Goal: Task Accomplishment & Management: Manage account settings

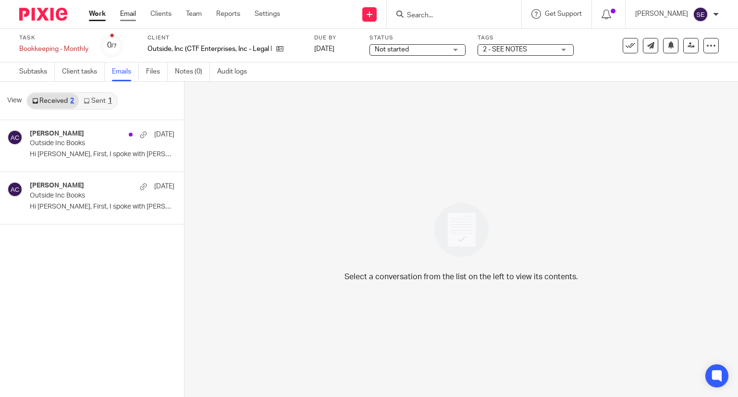
click at [122, 10] on link "Email" at bounding box center [128, 14] width 16 height 10
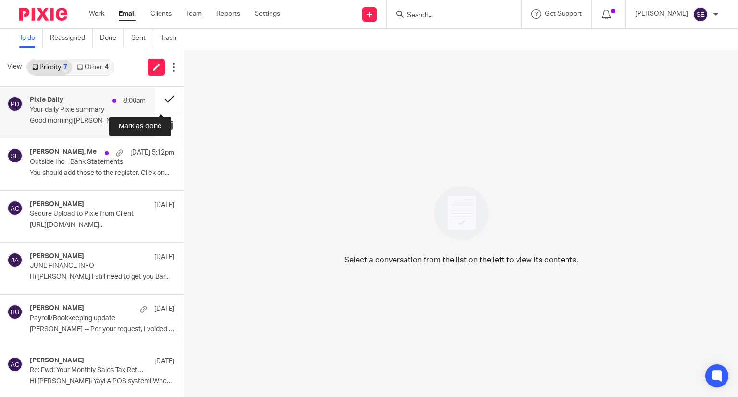
click at [165, 101] on button at bounding box center [169, 98] width 29 height 25
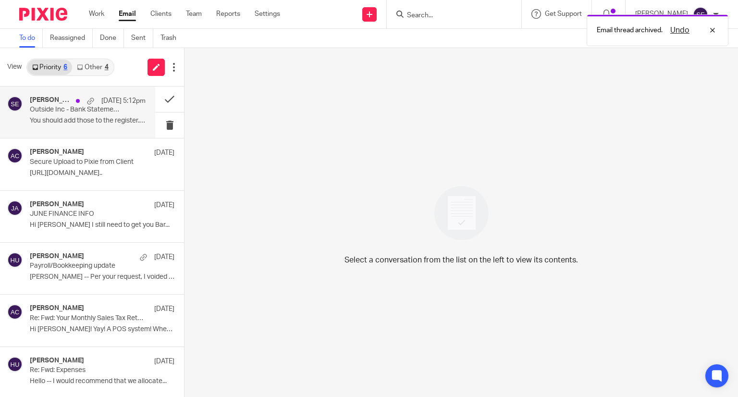
click at [85, 120] on p "You should add those to the register. Click on..." at bounding box center [88, 121] width 116 height 8
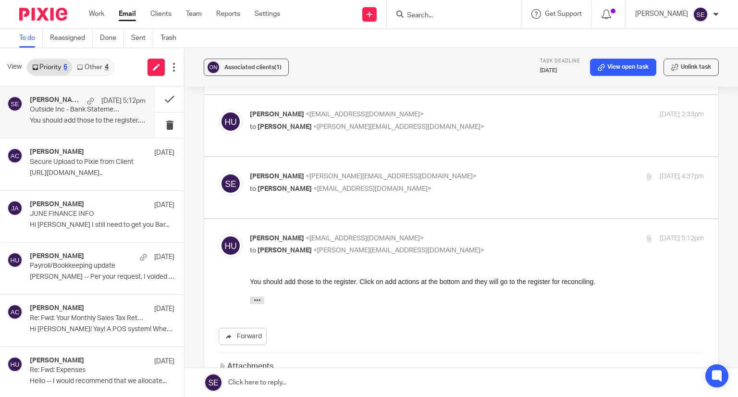
scroll to position [221, 0]
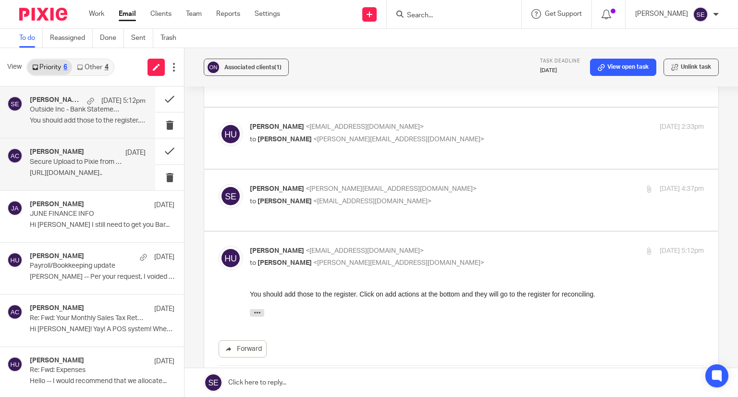
click at [79, 154] on div "Amy Corfixsen Aug 5" at bounding box center [88, 153] width 116 height 10
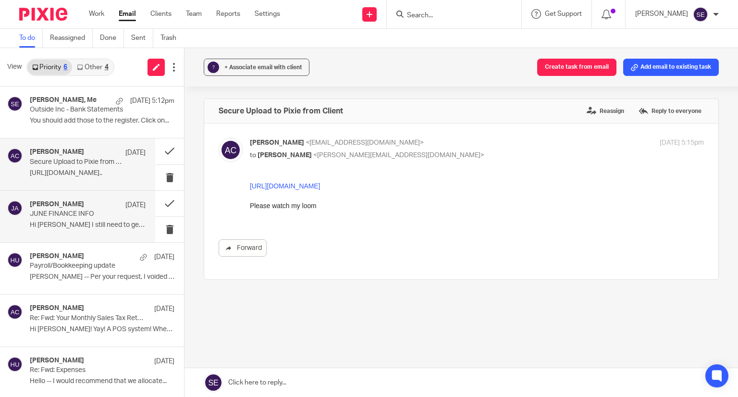
scroll to position [0, 0]
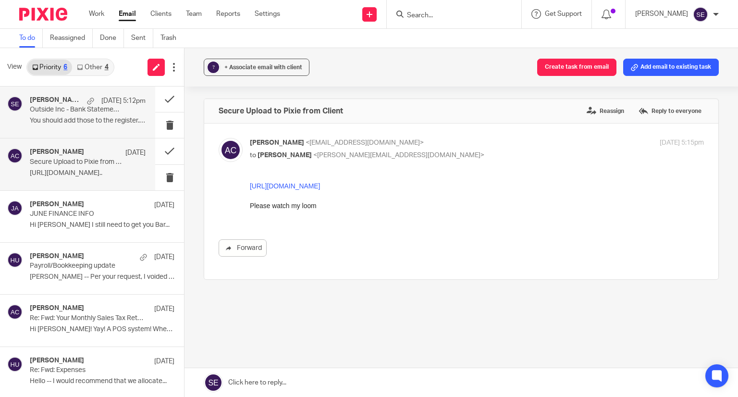
click at [115, 104] on p "Aug 14 5:12pm" at bounding box center [123, 101] width 44 height 10
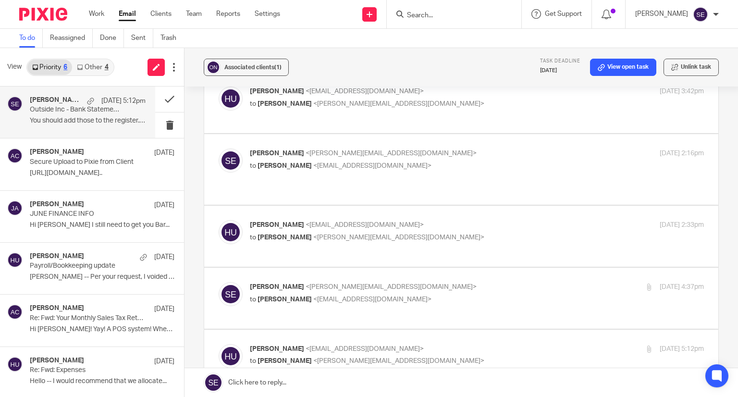
scroll to position [124, 0]
click at [381, 281] on p "Sarah Ebert <sarah@amylcpa.com>" at bounding box center [401, 286] width 303 height 10
checkbox input "true"
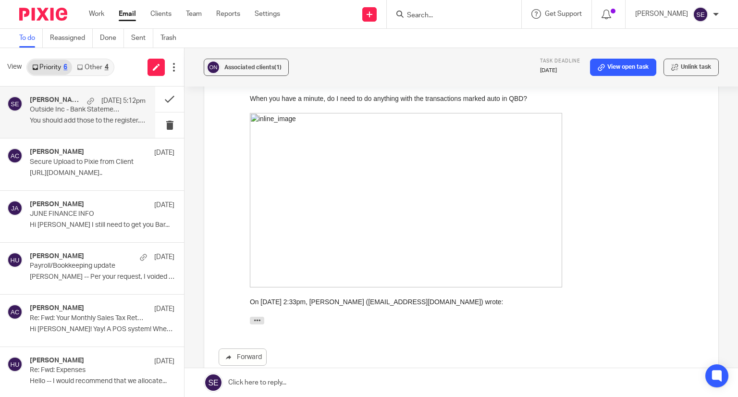
scroll to position [374, 0]
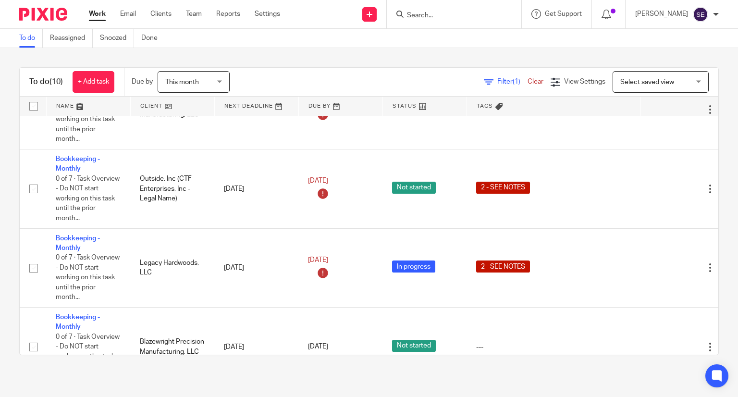
scroll to position [557, 0]
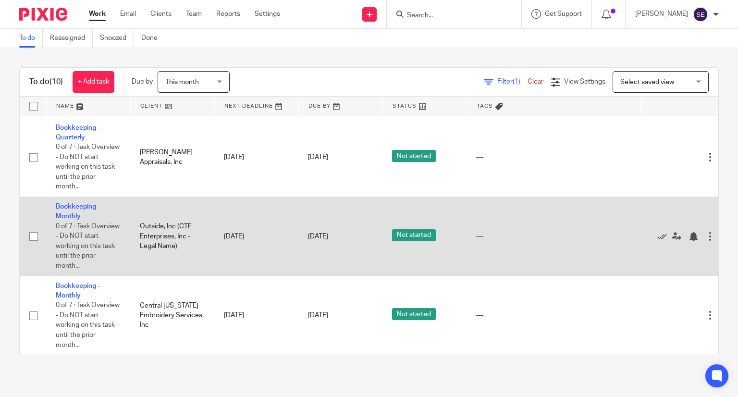
click at [75, 200] on td "Bookkeeping - Monthly 0 of 7 · Task Overview - Do NOT start working on this tas…" at bounding box center [88, 236] width 84 height 79
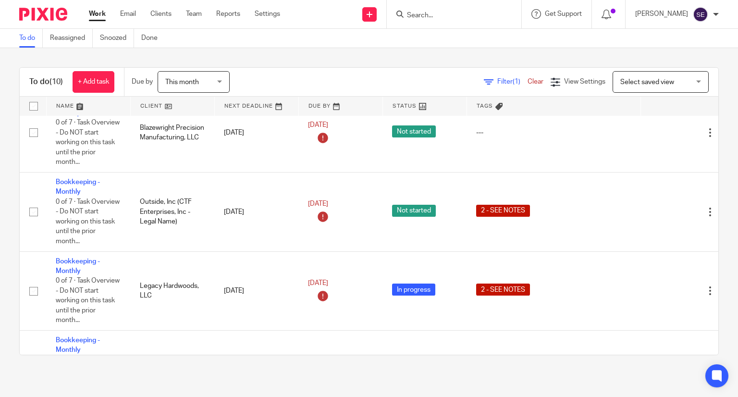
scroll to position [247, 0]
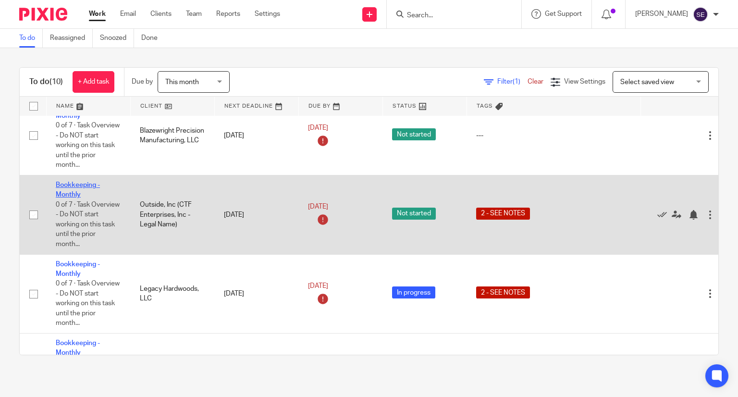
click at [65, 195] on link "Bookkeeping - Monthly" at bounding box center [78, 190] width 44 height 16
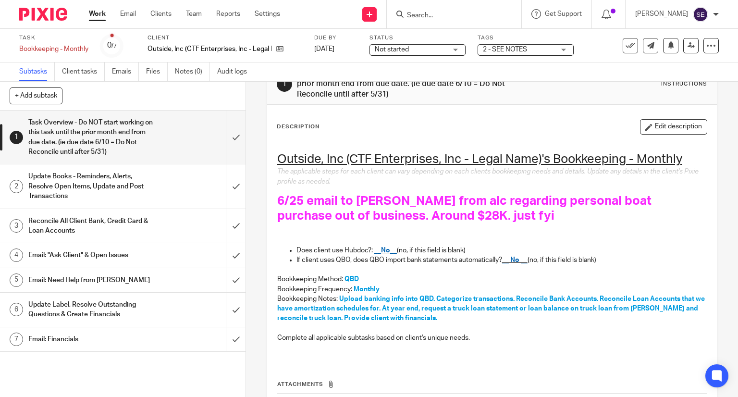
scroll to position [33, 0]
click at [128, 65] on link "Emails" at bounding box center [125, 71] width 27 height 19
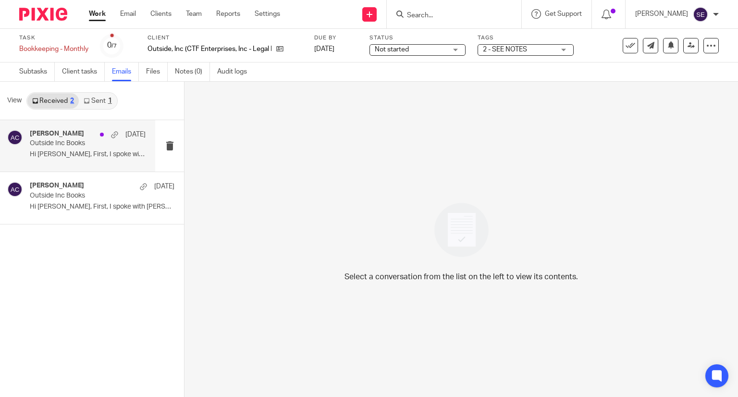
click at [108, 152] on p "Hi Michelle, First, I spoke with Corey..." at bounding box center [88, 154] width 116 height 8
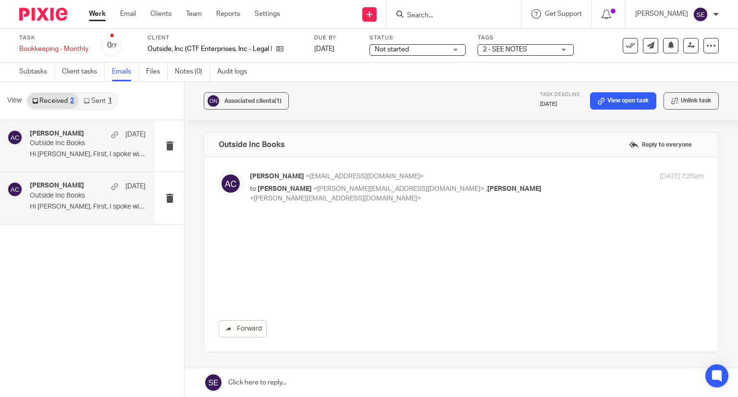
click at [65, 203] on p "Hi Michelle, First, I spoke with Corey..." at bounding box center [88, 207] width 116 height 8
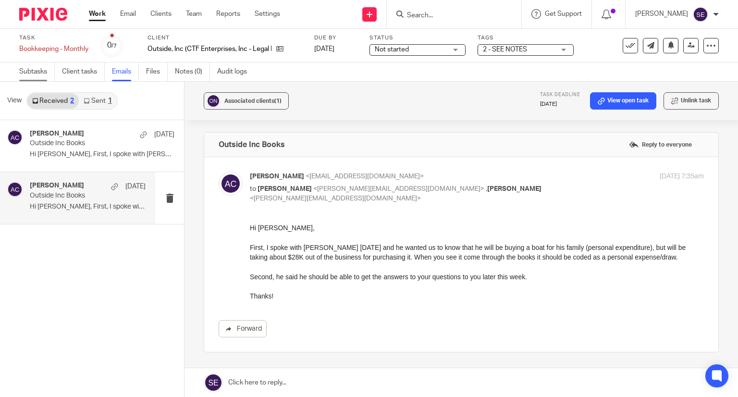
click at [29, 73] on link "Subtasks" at bounding box center [37, 71] width 36 height 19
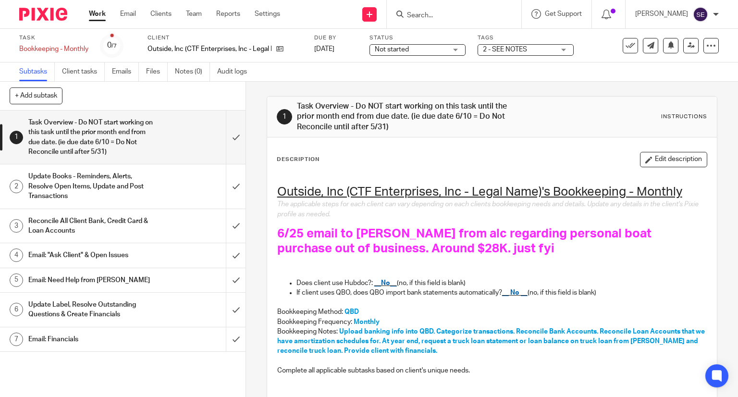
click at [103, 16] on link "Work" at bounding box center [97, 14] width 17 height 10
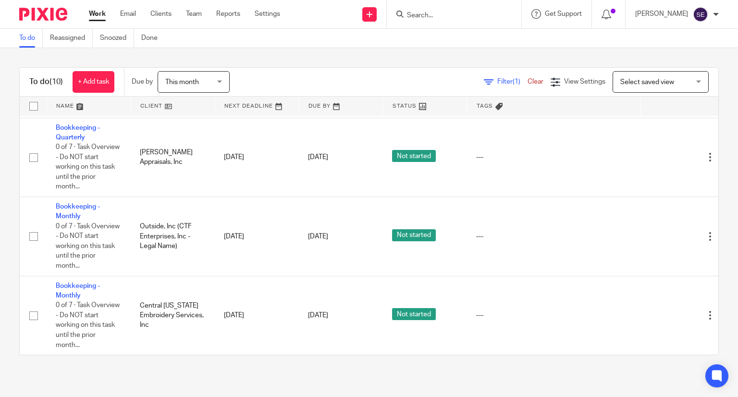
scroll to position [557, 0]
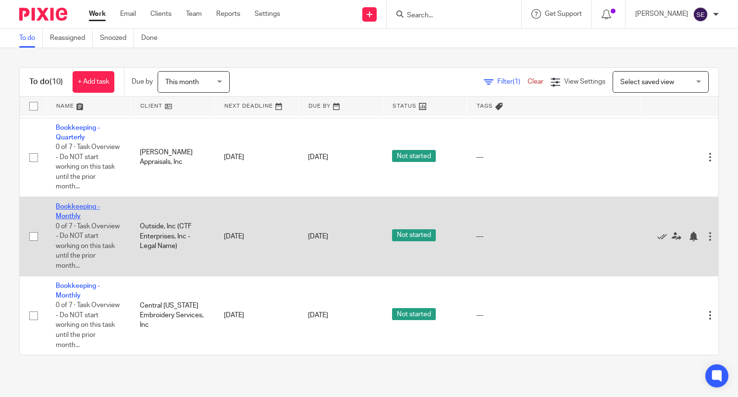
click at [75, 204] on link "Bookkeeping - Monthly" at bounding box center [78, 211] width 44 height 16
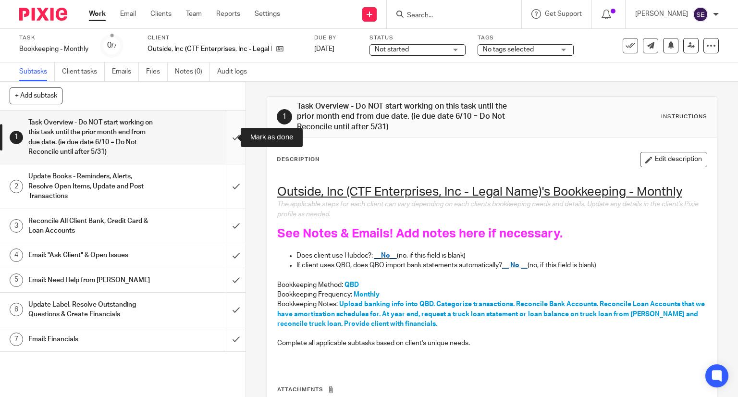
click at [231, 141] on input "submit" at bounding box center [122, 136] width 245 height 53
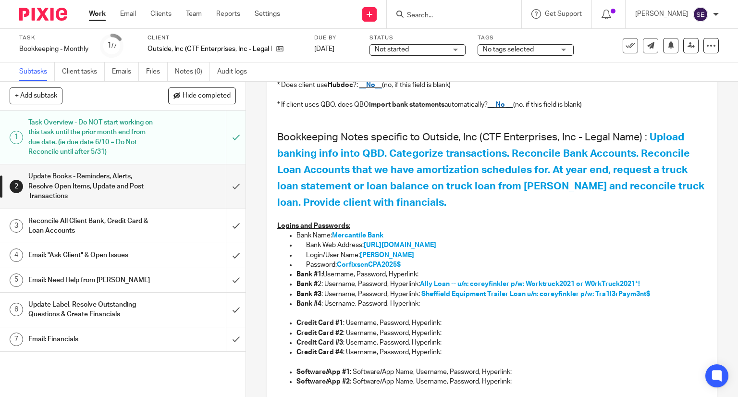
scroll to position [200, 0]
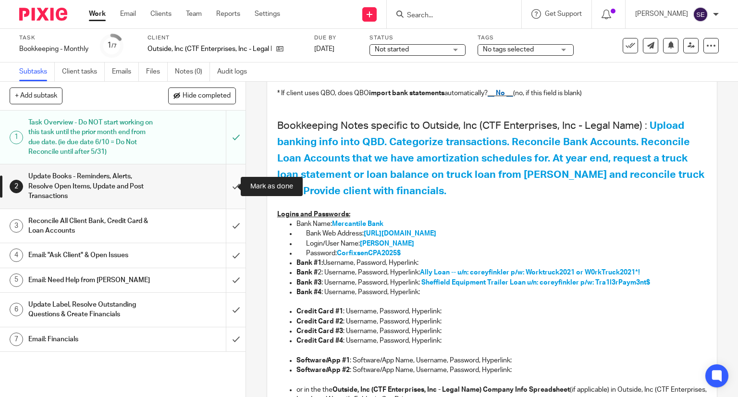
click at [231, 193] on input "submit" at bounding box center [122, 186] width 245 height 44
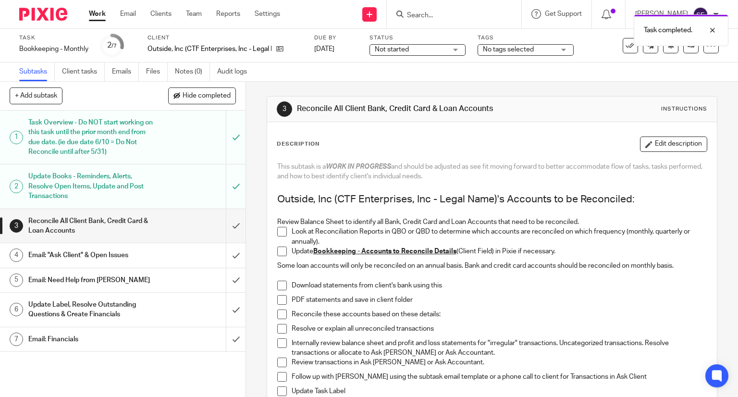
click at [171, 182] on div "Update Books - Reminders, Alerts, Resolve Open Items, Update and Post Transacti…" at bounding box center [122, 186] width 188 height 34
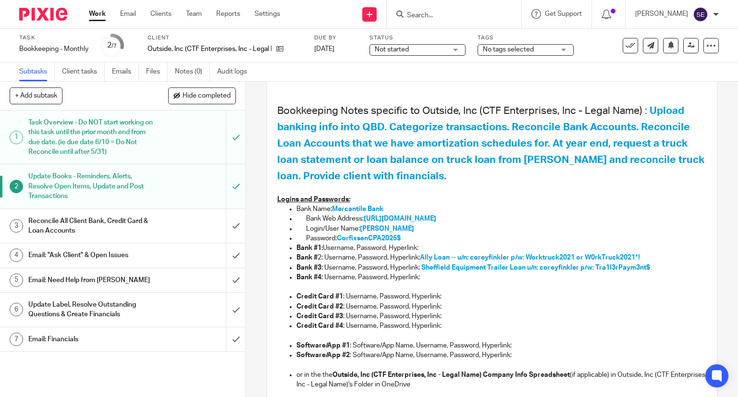
scroll to position [217, 0]
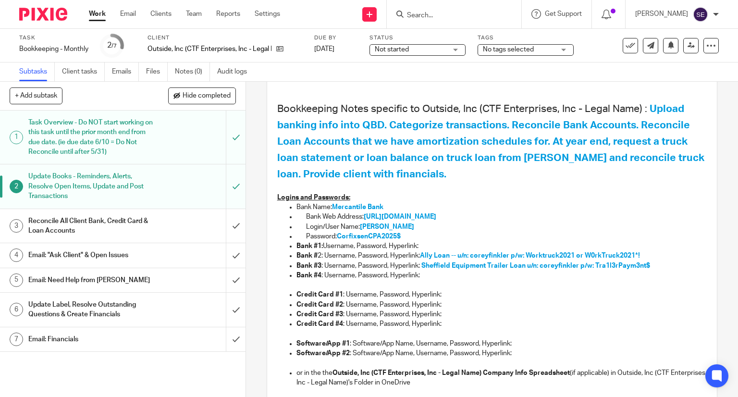
click at [478, 280] on p at bounding box center [492, 285] width 430 height 10
click at [227, 185] on input "submit" at bounding box center [122, 186] width 245 height 44
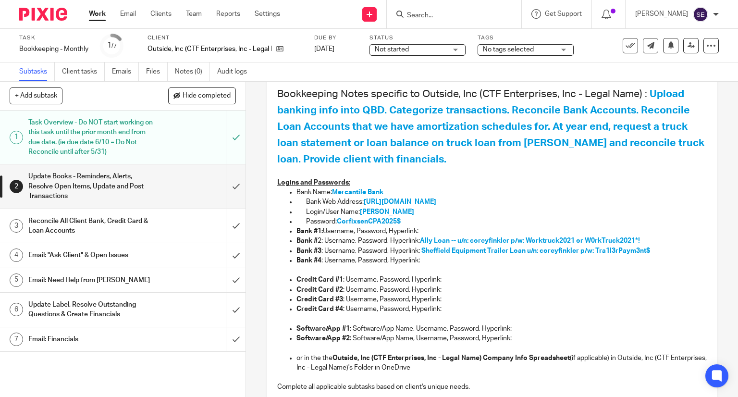
scroll to position [231, 0]
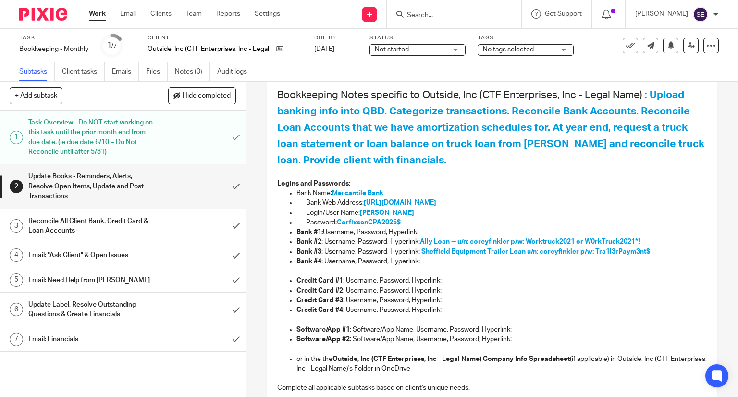
click at [469, 243] on span "Ally Loan -- u/n: coreyfinkler p/w: Worktruck2021 or W0rkTruck2021*!" at bounding box center [530, 241] width 220 height 7
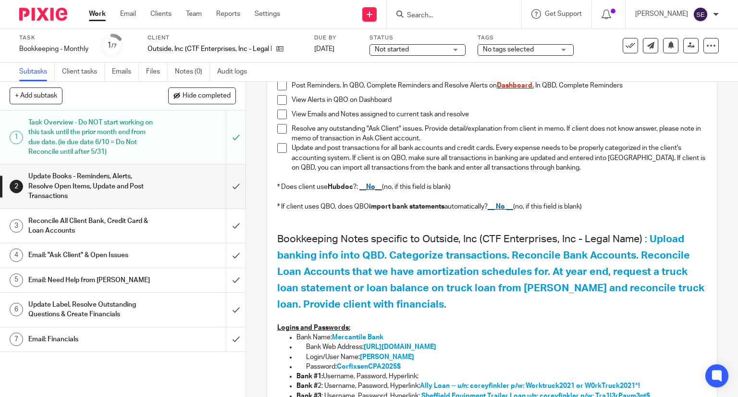
scroll to position [77, 0]
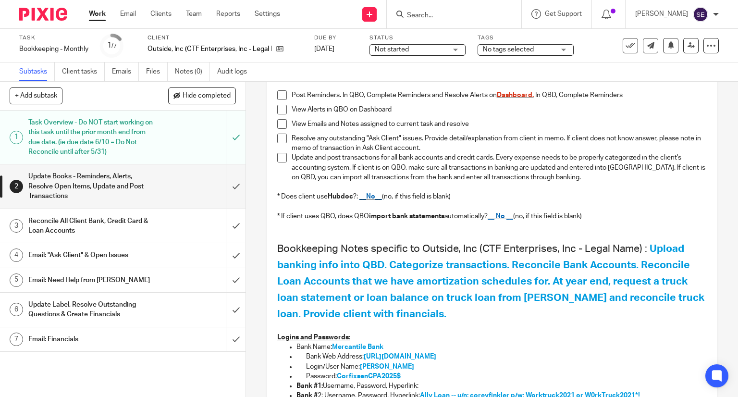
click at [106, 16] on link "Work" at bounding box center [97, 14] width 17 height 10
click at [98, 15] on link "Work" at bounding box center [97, 14] width 17 height 10
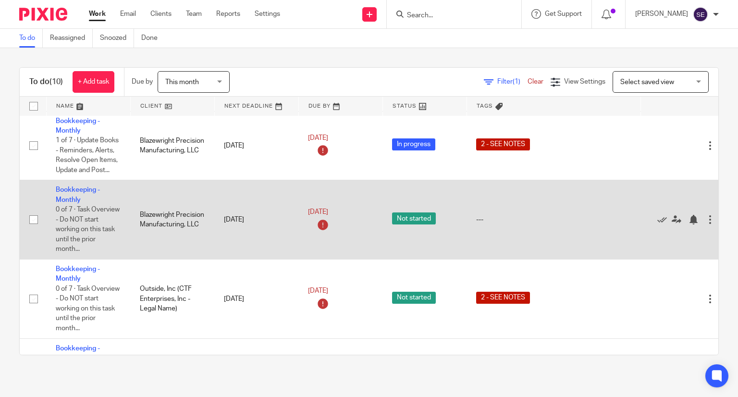
scroll to position [159, 0]
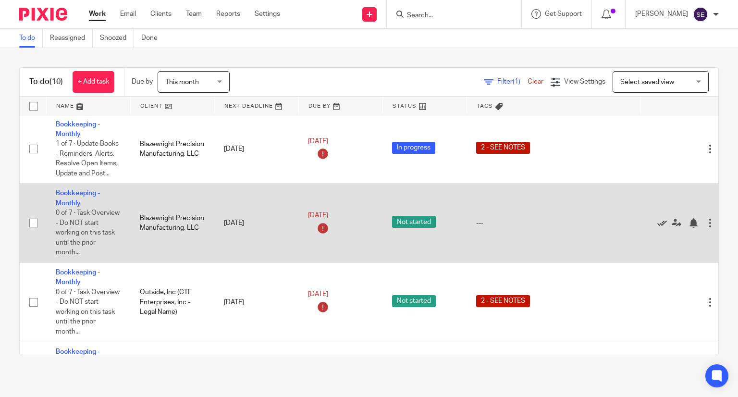
click at [662, 225] on icon at bounding box center [662, 223] width 10 height 10
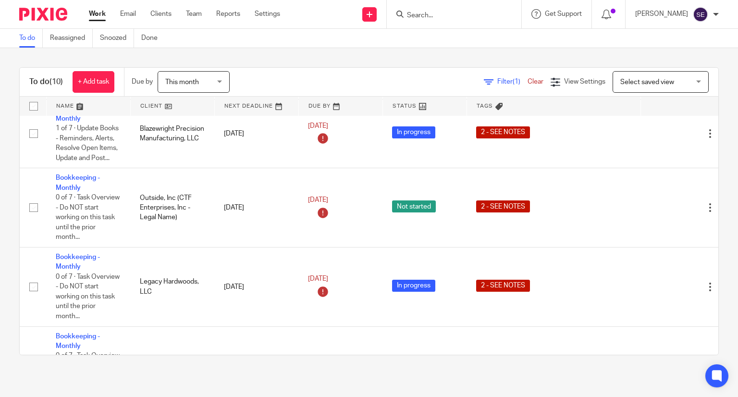
scroll to position [176, 0]
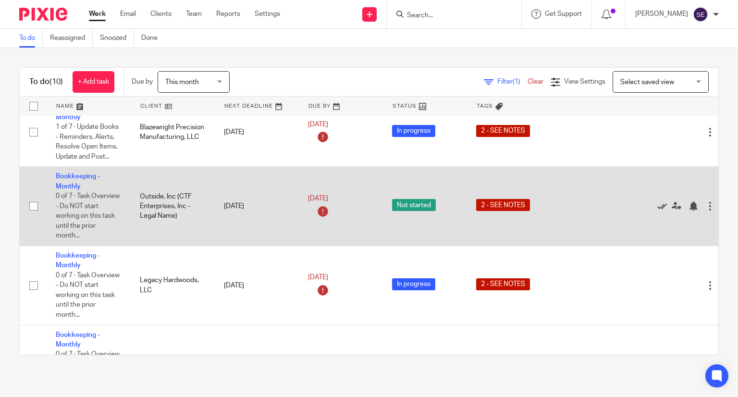
click at [662, 208] on icon at bounding box center [662, 206] width 10 height 10
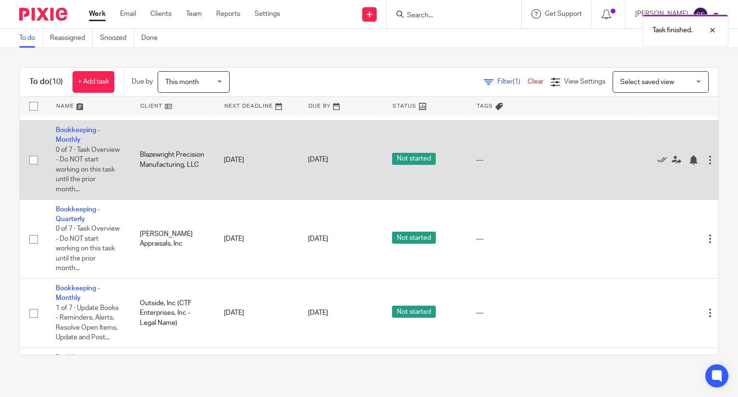
scroll to position [387, 0]
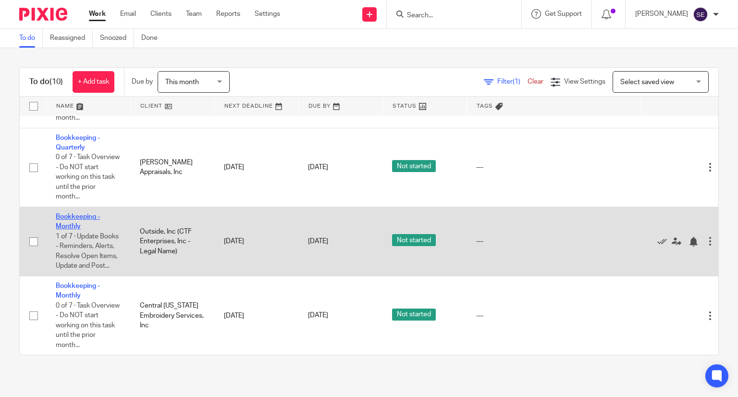
click at [77, 207] on td "Bookkeeping - Monthly 1 of 7 · Update Books - Reminders, Alerts, Resolve Open I…" at bounding box center [88, 241] width 84 height 69
click at [77, 213] on link "Bookkeeping - Monthly" at bounding box center [78, 221] width 44 height 16
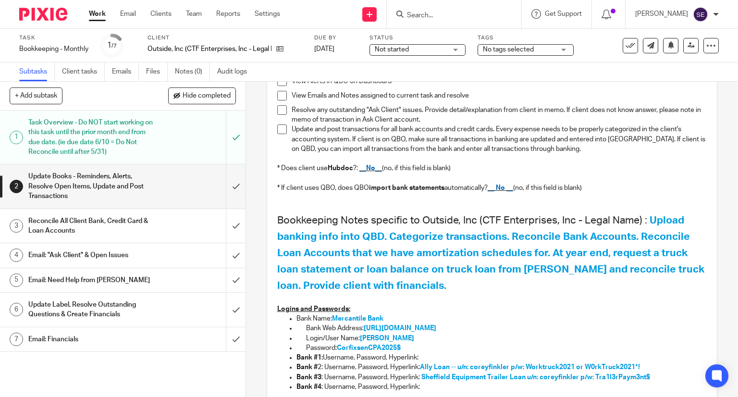
scroll to position [185, 0]
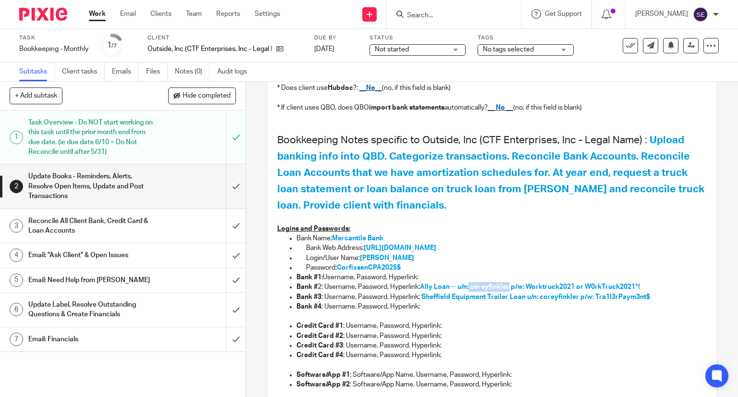
drag, startPoint x: 469, startPoint y: 287, endPoint x: 507, endPoint y: 286, distance: 38.4
click at [507, 286] on span "Ally Loan -- u/n: coreyfinkler p/w: Worktruck2021 or W0rkTruck2021*!" at bounding box center [530, 286] width 220 height 7
copy span "coreyfinkler"
drag, startPoint x: 646, startPoint y: 287, endPoint x: 587, endPoint y: 285, distance: 59.1
click at [587, 285] on p "Bank # 2: Username, Password, Hyperlink: Ally Loan -- u/n: coreyfinkler p/w: Wo…" at bounding box center [501, 287] width 411 height 10
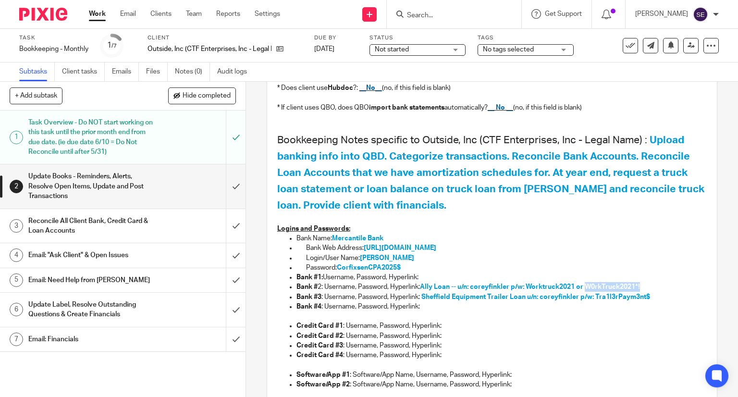
copy span "W0rkTruck2021*!"
click at [225, 277] on input "submit" at bounding box center [122, 280] width 245 height 24
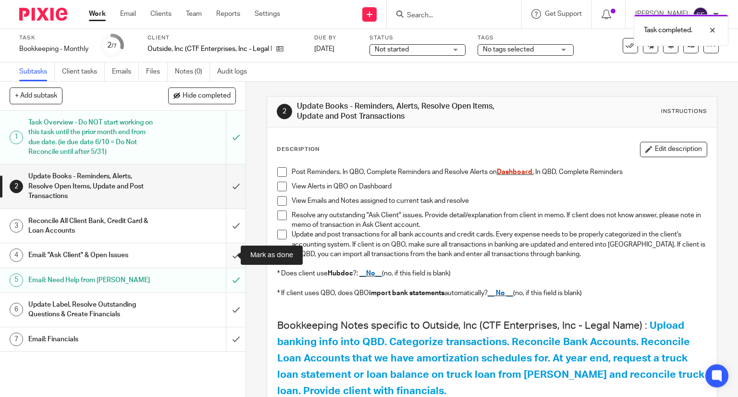
click at [227, 258] on input "submit" at bounding box center [122, 255] width 245 height 24
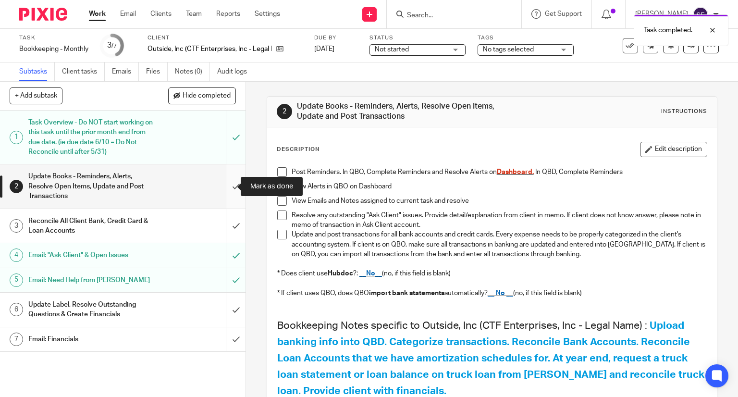
click at [227, 196] on input "submit" at bounding box center [122, 186] width 245 height 44
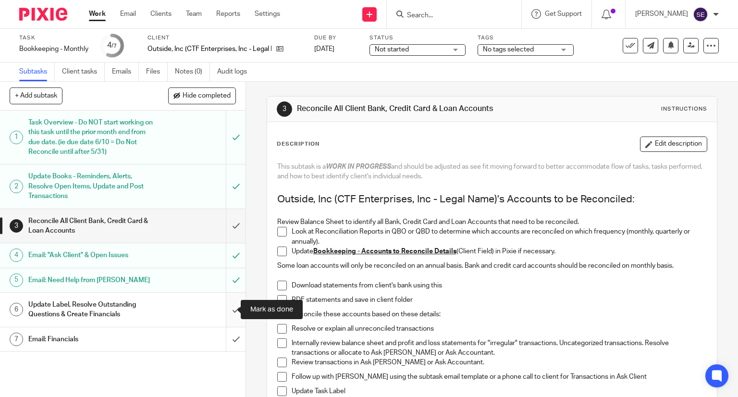
click at [226, 314] on input "submit" at bounding box center [122, 310] width 245 height 34
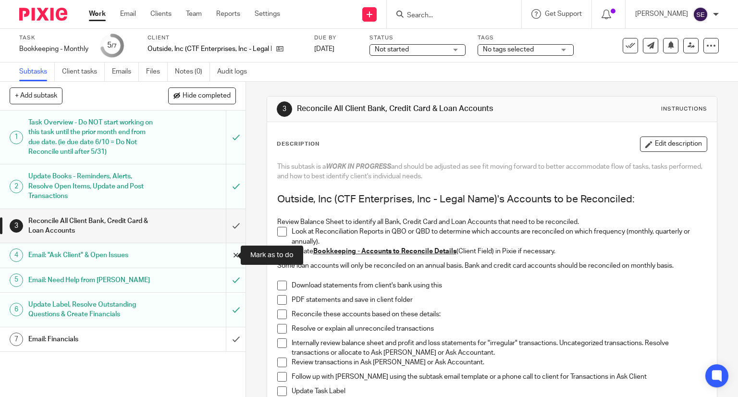
click at [223, 247] on input "submit" at bounding box center [122, 255] width 245 height 24
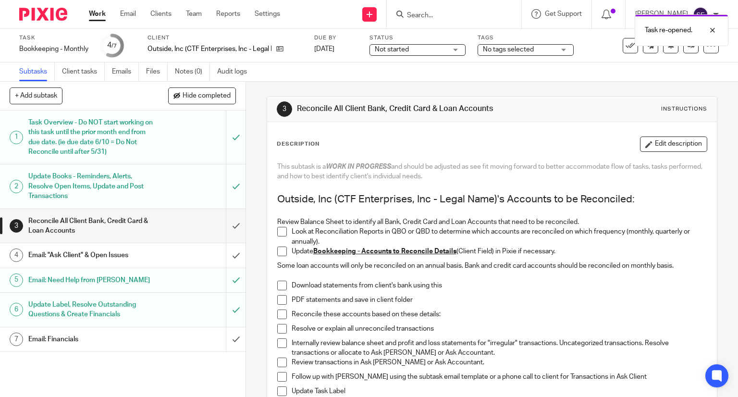
click at [98, 18] on link "Work" at bounding box center [97, 14] width 17 height 10
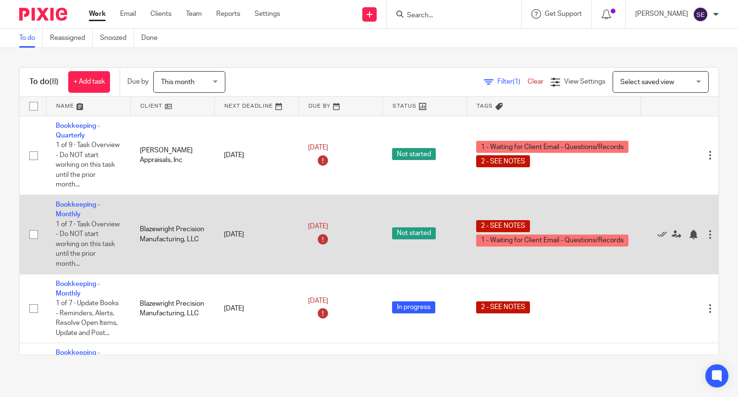
click at [225, 265] on td "May 14, 2025" at bounding box center [256, 234] width 84 height 79
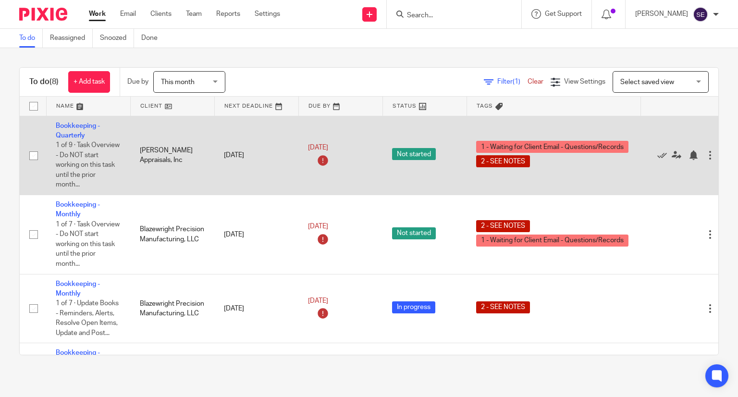
click at [79, 131] on td "Bookkeeping - Quarterly 1 of 9 · Task Overview - Do NOT start working on this t…" at bounding box center [88, 155] width 84 height 79
click at [77, 134] on link "Bookkeeping - Quarterly" at bounding box center [78, 130] width 44 height 16
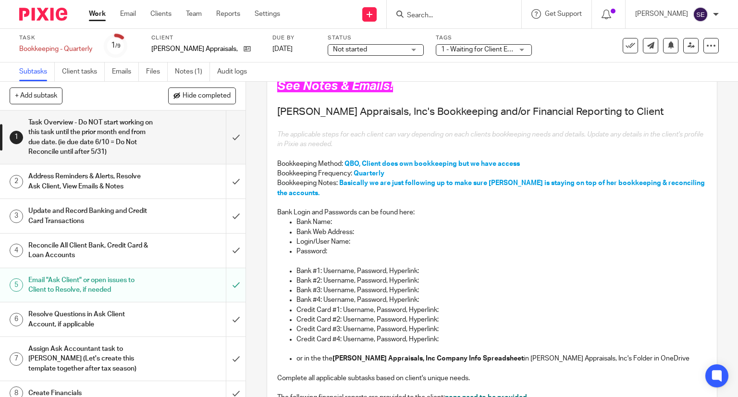
scroll to position [105, 0]
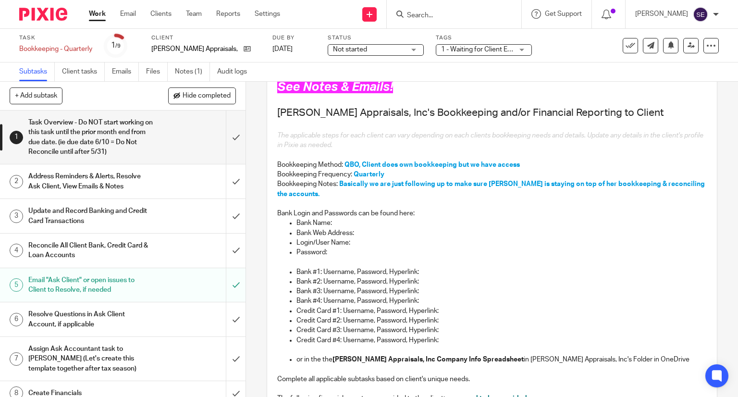
click at [63, 179] on h1 "Address Reminders & Alerts, Resolve Ask Client, View Emails & Notes" at bounding box center [90, 181] width 125 height 24
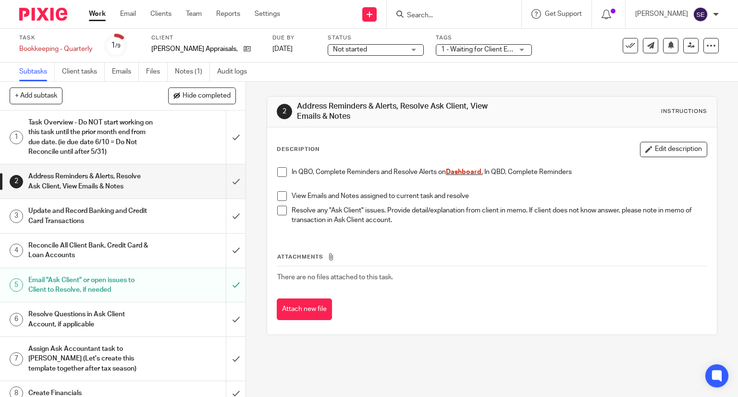
click at [167, 283] on div "Email "Ask Client" or open issues to Client to Resolve, if needed" at bounding box center [122, 285] width 188 height 24
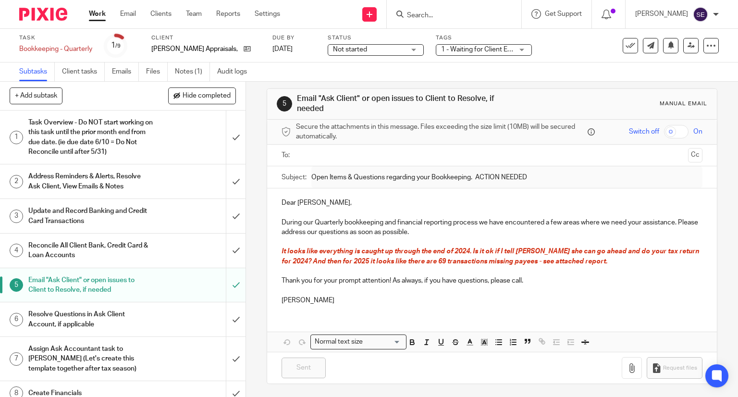
scroll to position [33, 0]
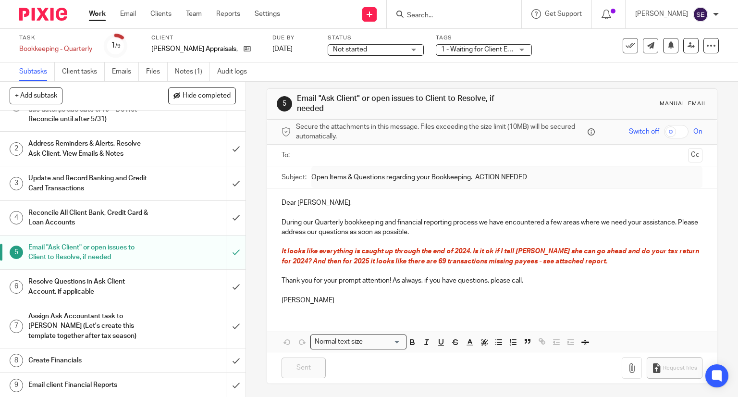
click at [92, 19] on link "Work" at bounding box center [97, 14] width 17 height 10
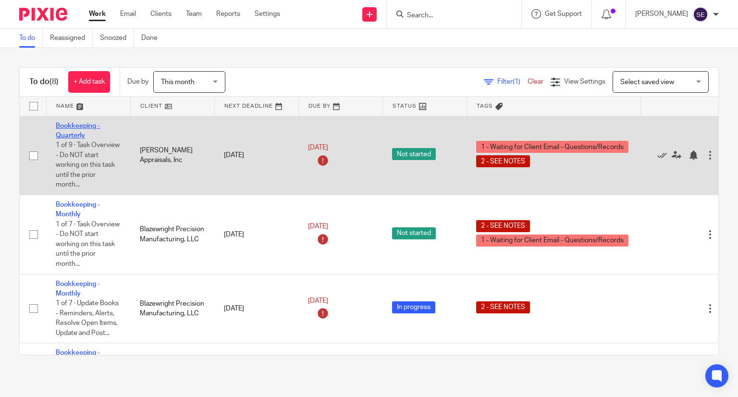
click at [84, 124] on link "Bookkeeping - Quarterly" at bounding box center [78, 130] width 44 height 16
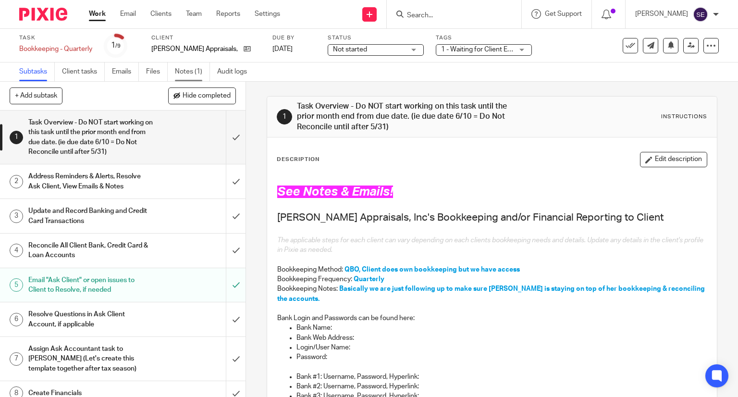
click at [183, 76] on link "Notes (1)" at bounding box center [192, 71] width 35 height 19
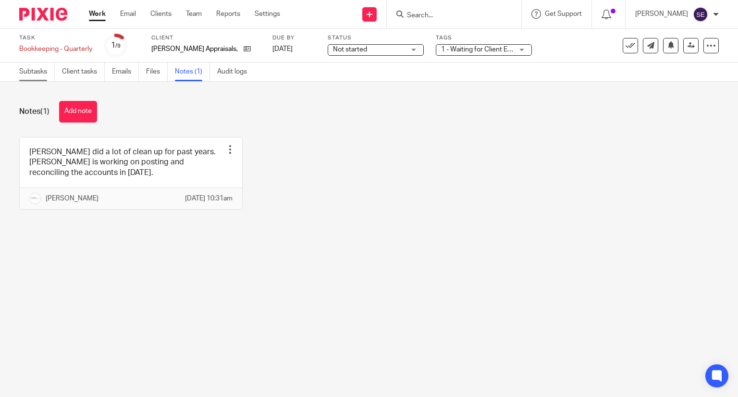
click at [35, 66] on link "Subtasks" at bounding box center [37, 71] width 36 height 19
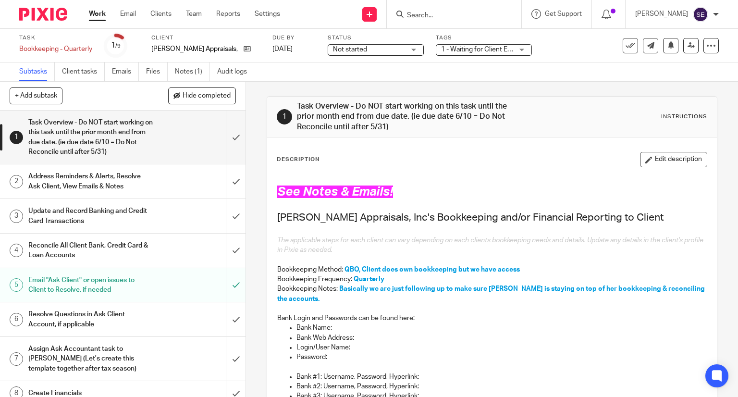
click at [95, 18] on link "Work" at bounding box center [97, 14] width 17 height 10
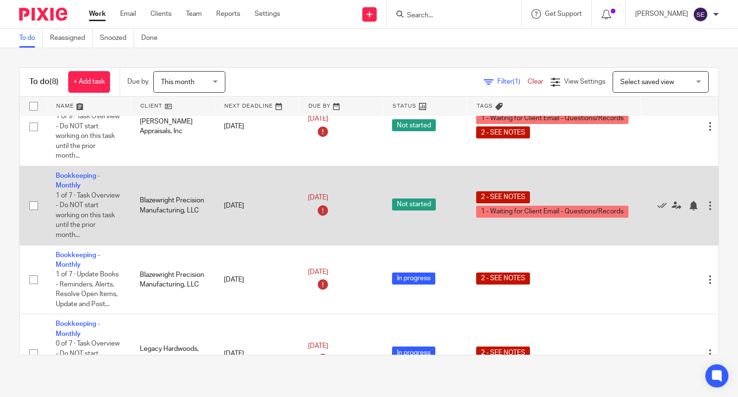
scroll to position [29, 0]
click at [81, 175] on link "Bookkeeping - Monthly" at bounding box center [78, 180] width 44 height 16
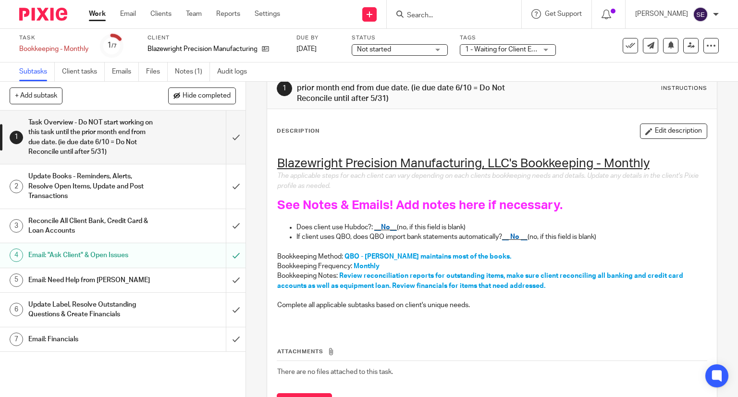
scroll to position [28, 0]
click at [115, 254] on h1 "Email: "Ask Client" & Open Issues" at bounding box center [90, 255] width 125 height 14
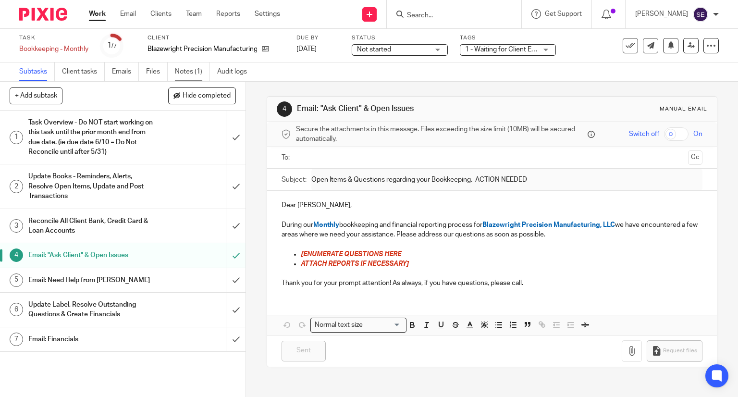
click at [183, 73] on link "Notes (1)" at bounding box center [192, 71] width 35 height 19
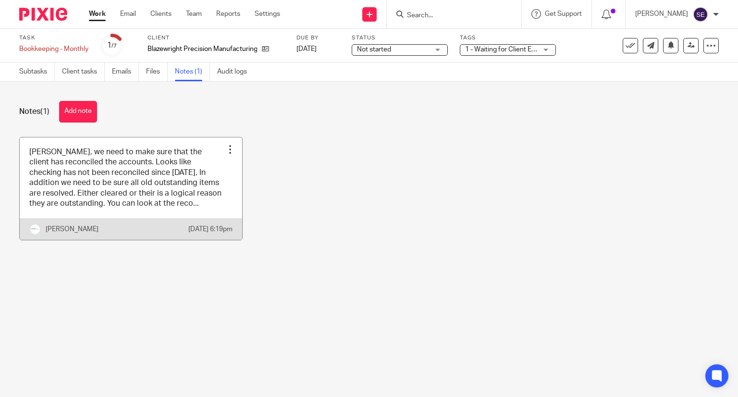
click at [115, 214] on link at bounding box center [131, 188] width 222 height 103
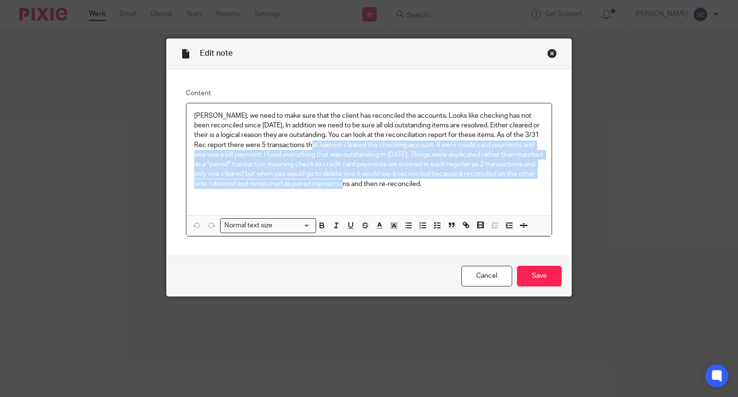
drag, startPoint x: 304, startPoint y: 147, endPoint x: 340, endPoint y: 182, distance: 50.3
click at [340, 182] on p "Michelle, we need to make sure that the client has reconciled the accounts. Loo…" at bounding box center [369, 150] width 350 height 78
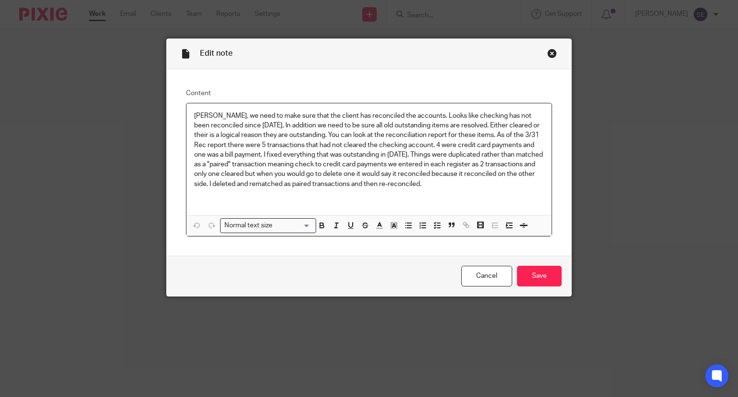
click at [370, 182] on p "Michelle, we need to make sure that the client has reconciled the accounts. Loo…" at bounding box center [369, 150] width 350 height 78
click at [551, 56] on div "Close this dialog window" at bounding box center [552, 54] width 10 height 10
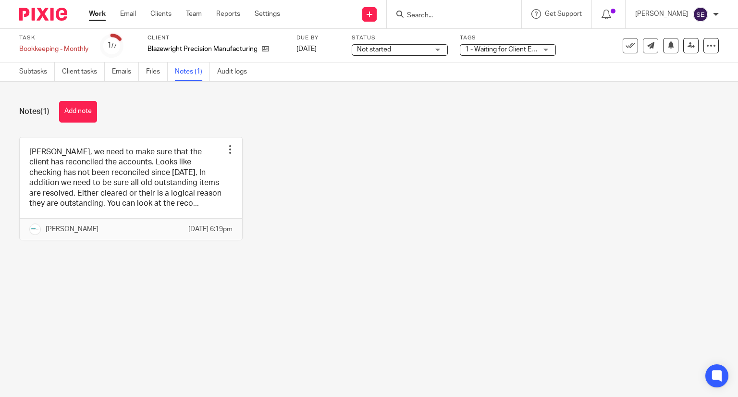
click at [90, 14] on link "Work" at bounding box center [97, 14] width 17 height 10
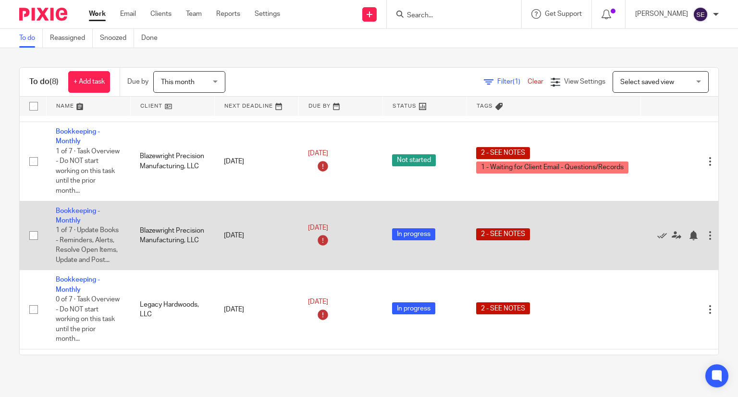
scroll to position [73, 0]
click at [80, 209] on link "Bookkeeping - Monthly" at bounding box center [78, 216] width 44 height 16
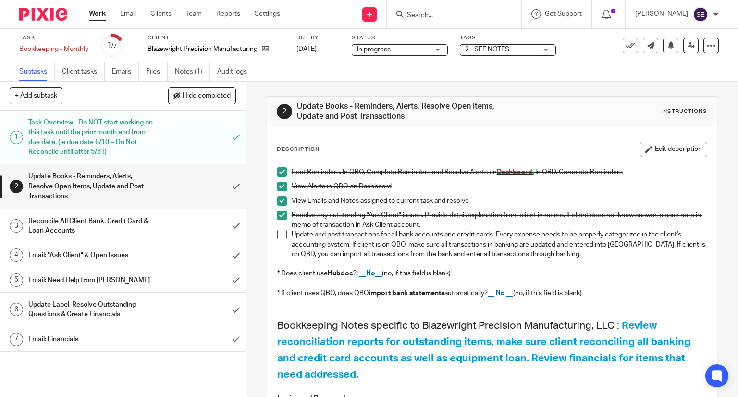
click at [141, 147] on h1 "Task Overview - Do NOT start working on this task until the prior month end fro…" at bounding box center [90, 137] width 125 height 44
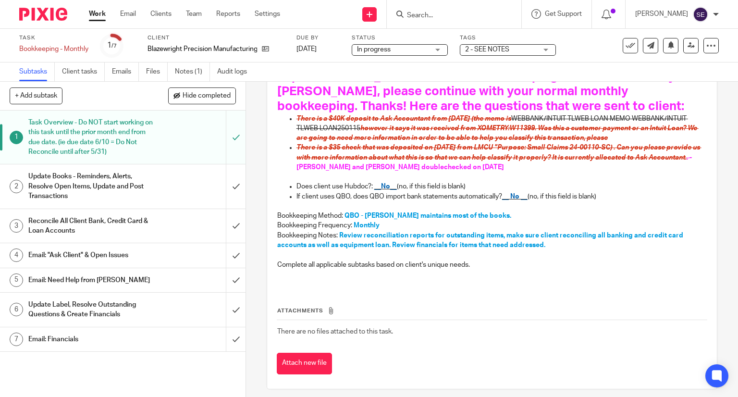
scroll to position [178, 0]
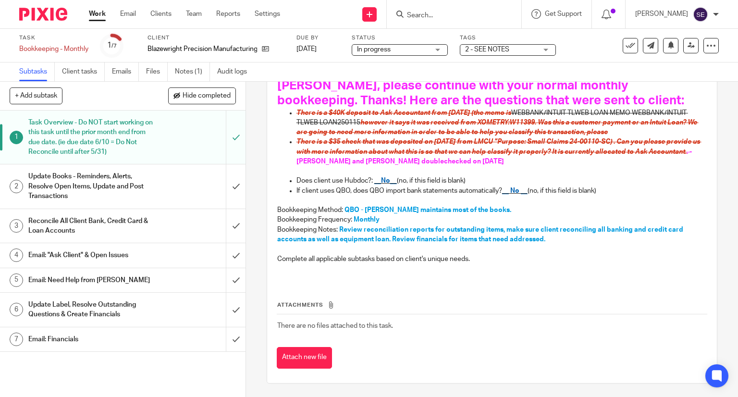
click at [93, 10] on link "Work" at bounding box center [97, 14] width 17 height 10
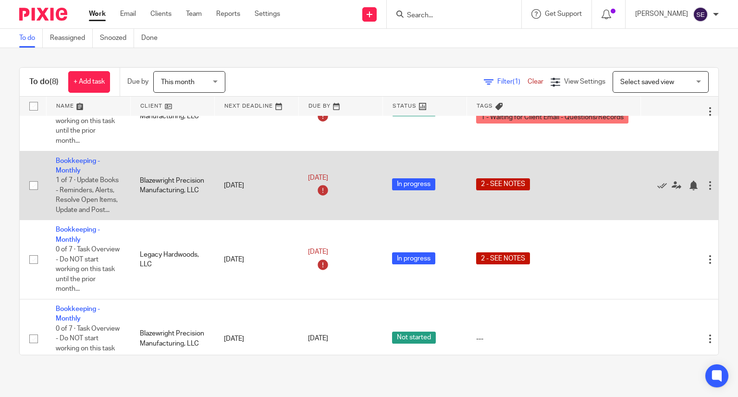
scroll to position [125, 0]
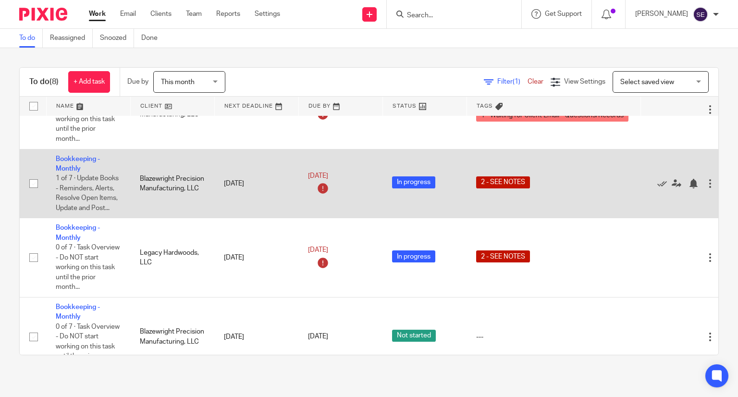
drag, startPoint x: 86, startPoint y: 154, endPoint x: 77, endPoint y: 166, distance: 15.0
click at [77, 166] on td "Bookkeeping - Monthly 1 of 7 · Update Books - Reminders, Alerts, Resolve Open I…" at bounding box center [88, 183] width 84 height 69
click at [71, 171] on link "Bookkeeping - Monthly" at bounding box center [78, 164] width 44 height 16
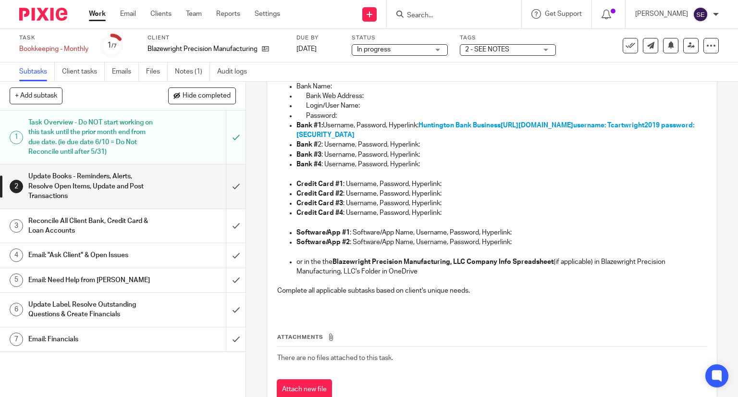
scroll to position [353, 0]
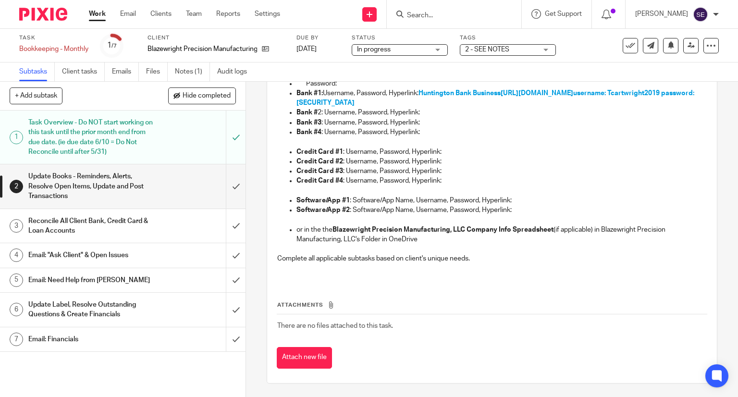
click at [174, 73] on ul "Subtasks Client tasks Emails Files Notes (1) Audit logs" at bounding box center [140, 71] width 242 height 19
click at [192, 73] on link "Notes (1)" at bounding box center [192, 71] width 35 height 19
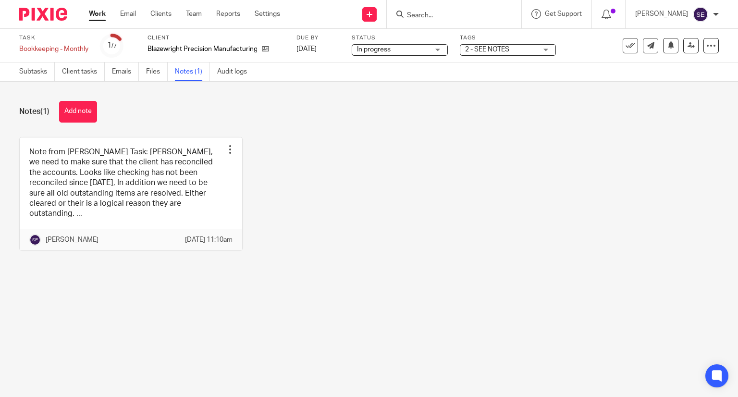
click at [99, 16] on link "Work" at bounding box center [97, 14] width 17 height 10
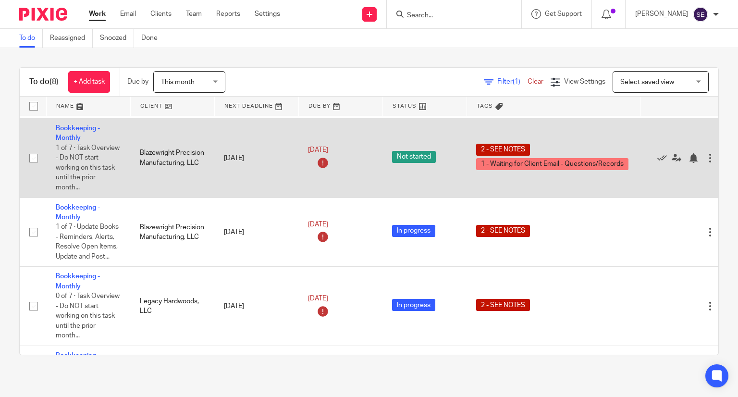
scroll to position [77, 0]
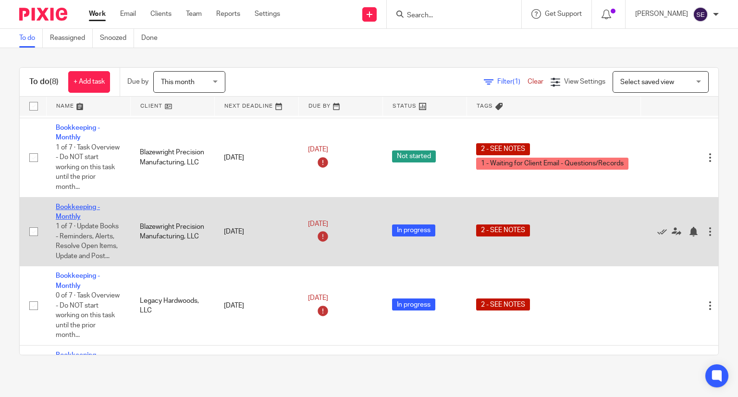
click at [77, 208] on link "Bookkeeping - Monthly" at bounding box center [78, 212] width 44 height 16
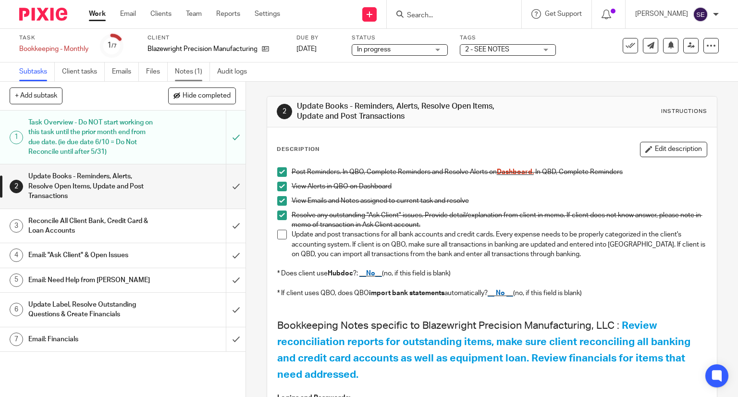
click at [176, 68] on link "Notes (1)" at bounding box center [192, 71] width 35 height 19
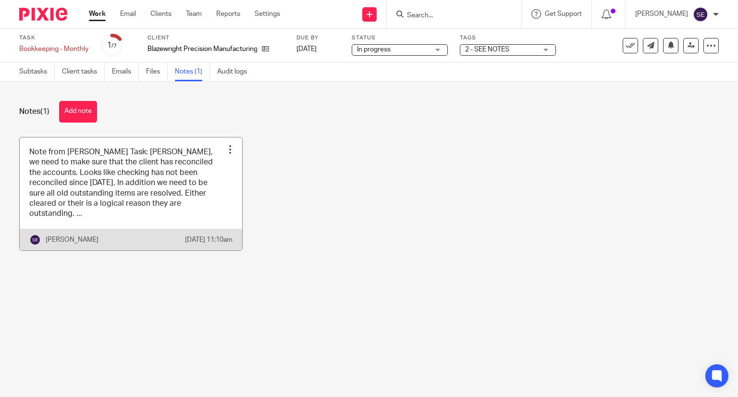
click at [198, 148] on link at bounding box center [131, 193] width 222 height 113
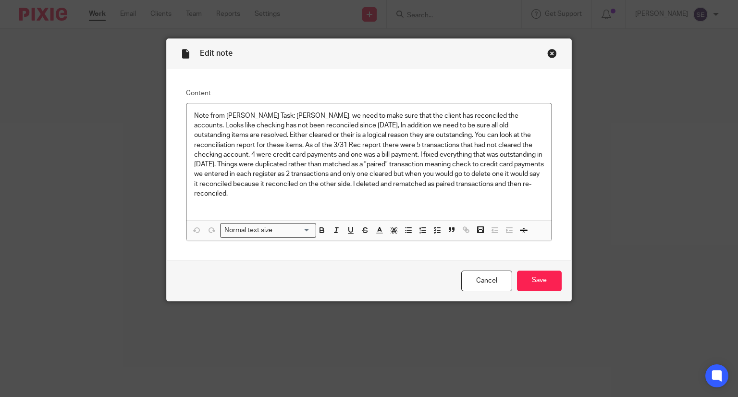
click at [547, 54] on div "Close this dialog window" at bounding box center [552, 54] width 10 height 10
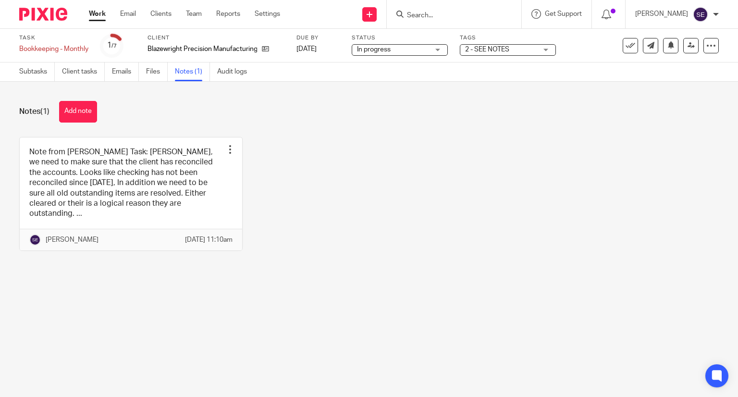
click at [98, 19] on link "Work" at bounding box center [97, 14] width 17 height 10
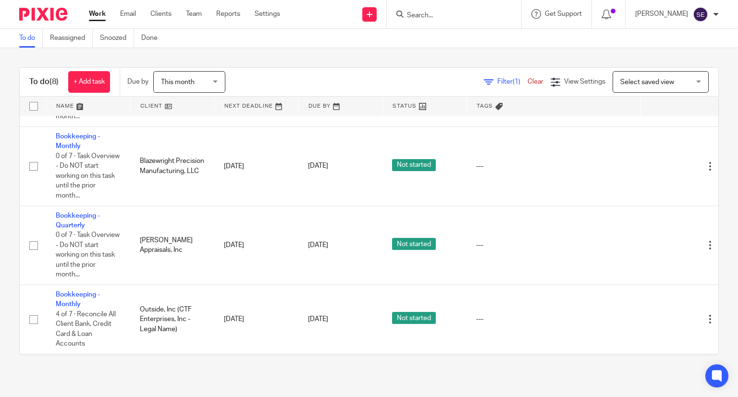
scroll to position [387, 0]
